Goal: Register for event/course

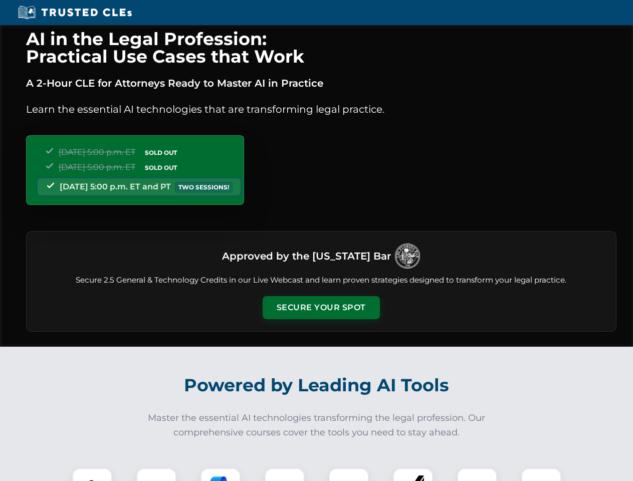
click at [321, 308] on button "Secure Your Spot" at bounding box center [321, 307] width 117 height 23
click at [92, 474] on img at bounding box center [92, 487] width 29 height 29
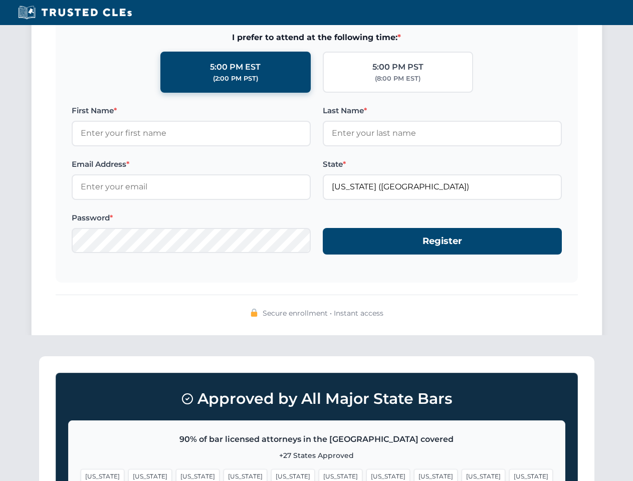
click at [461, 474] on span "[US_STATE]" at bounding box center [483, 476] width 44 height 15
